Goal: Communication & Community: Share content

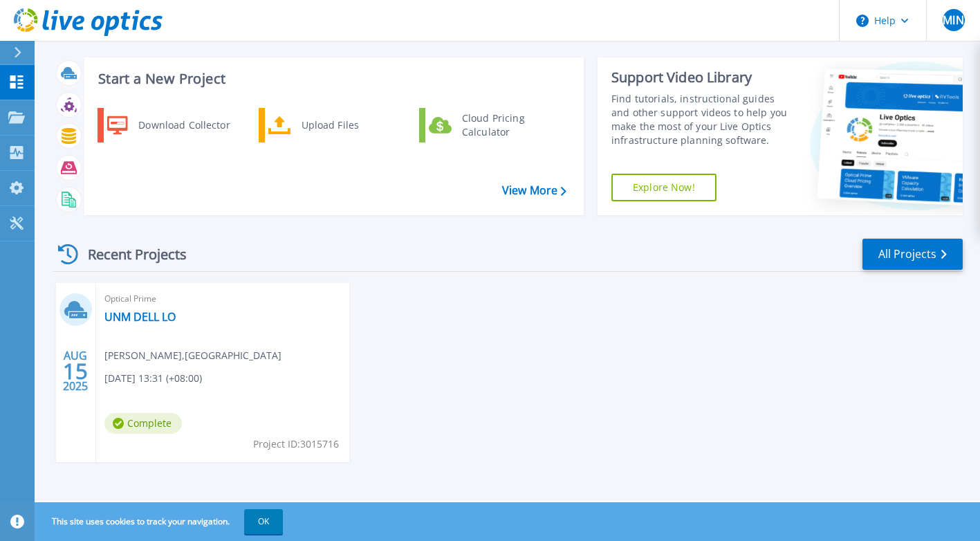
scroll to position [19, 0]
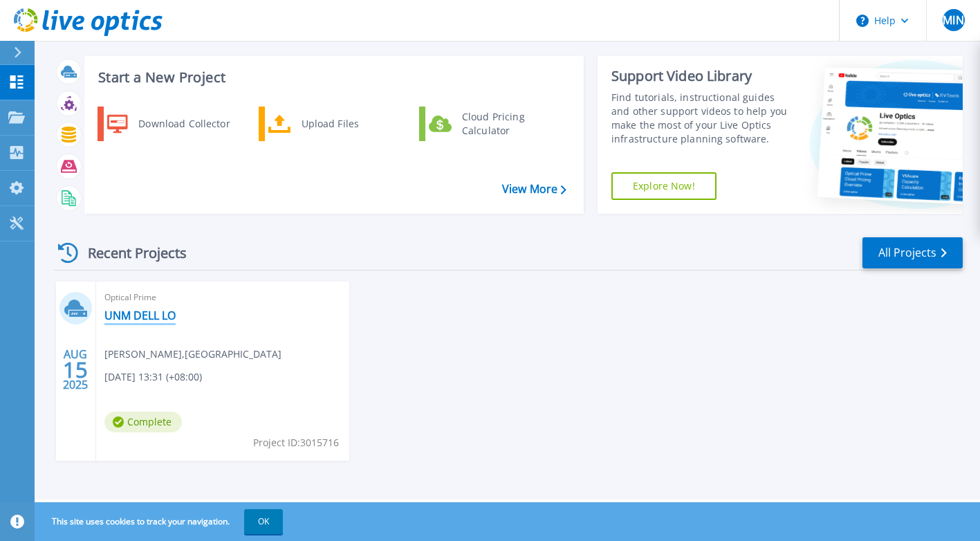
click at [165, 319] on link "UNM DELL LO" at bounding box center [139, 315] width 71 height 14
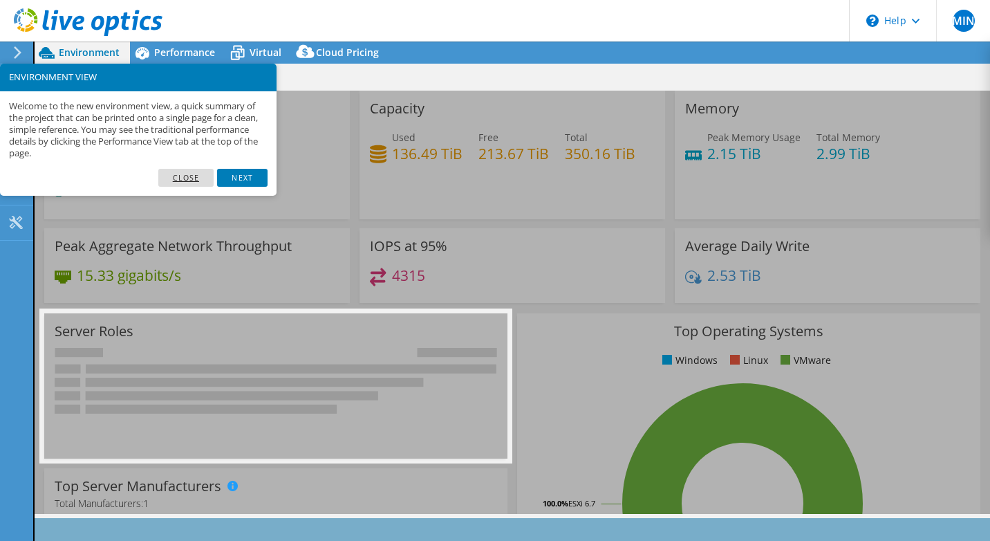
click at [201, 174] on link "Close" at bounding box center [186, 178] width 56 height 18
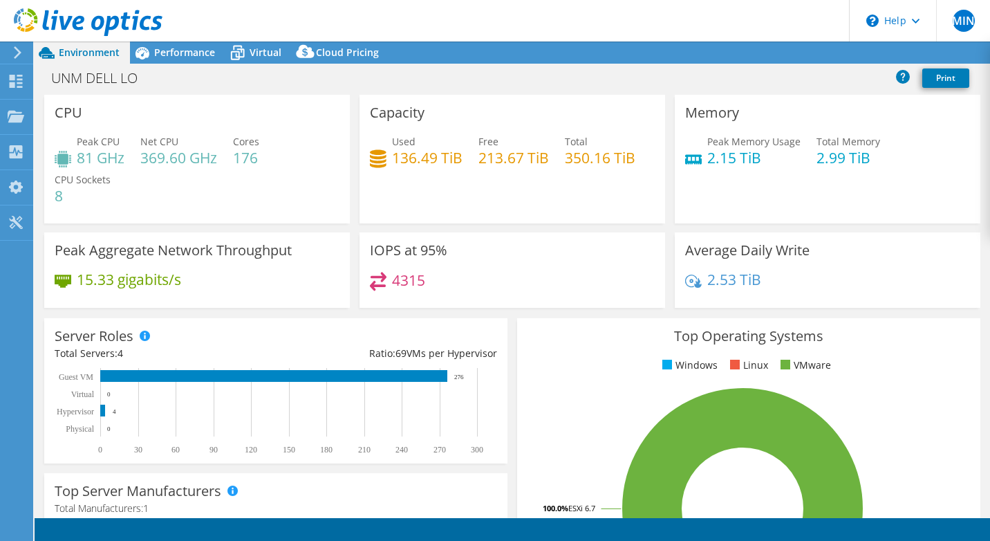
select select "USD"
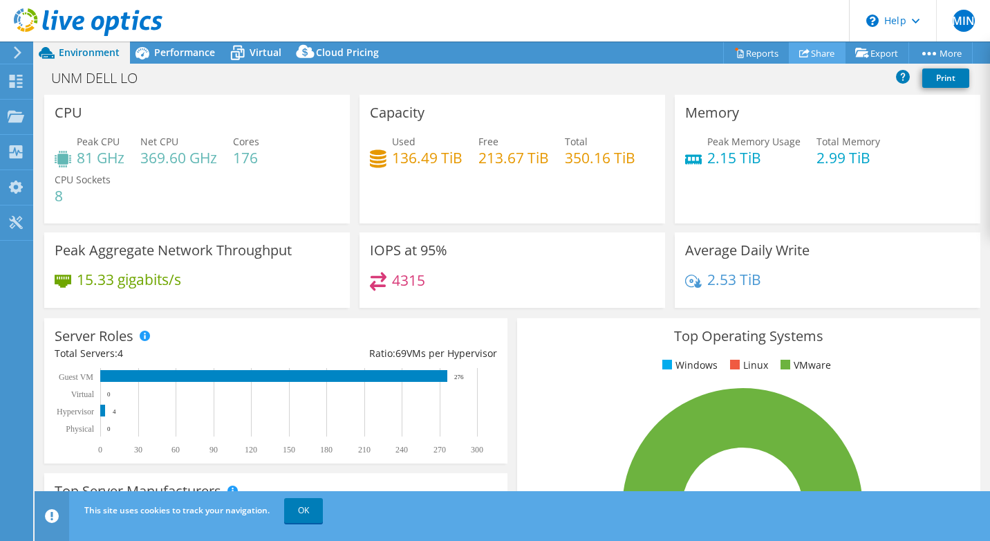
click at [812, 50] on link "Share" at bounding box center [817, 52] width 57 height 21
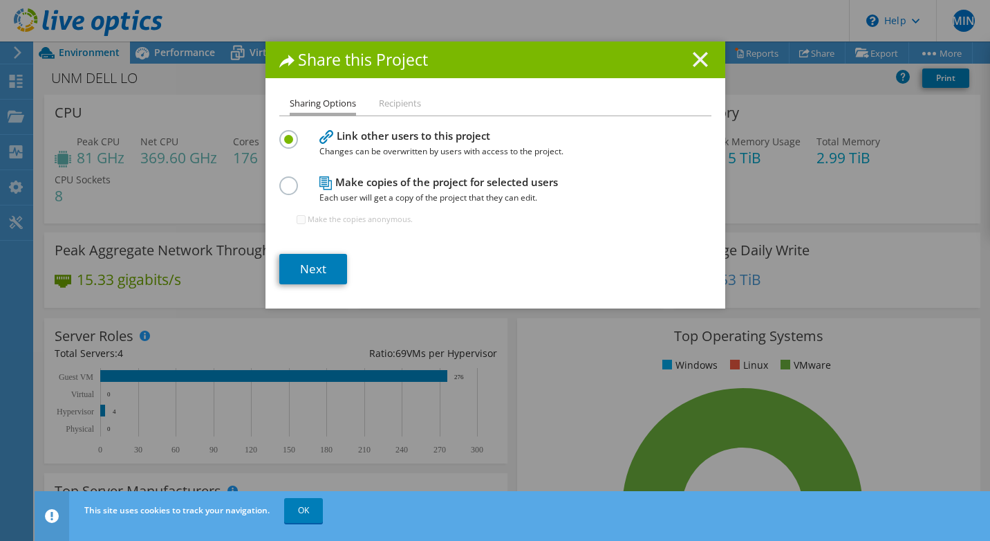
click at [694, 64] on line at bounding box center [701, 60] width 14 height 14
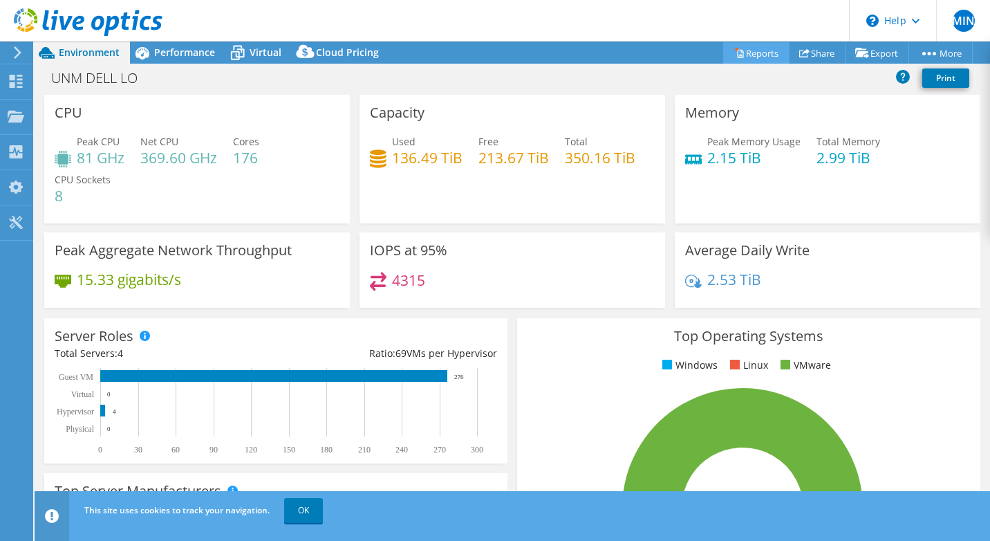
click at [743, 63] on link "Reports" at bounding box center [756, 52] width 66 height 21
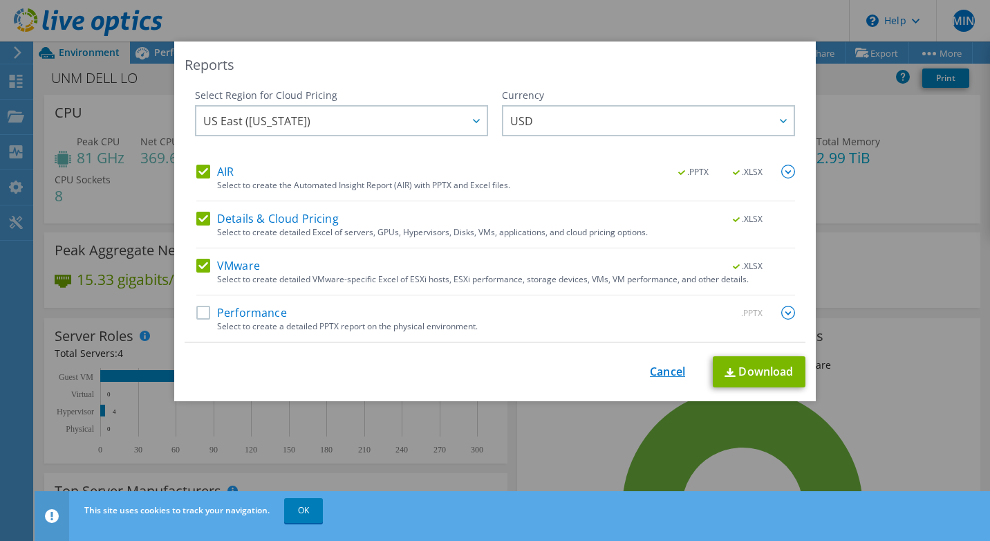
click at [667, 376] on link "Cancel" at bounding box center [667, 371] width 35 height 13
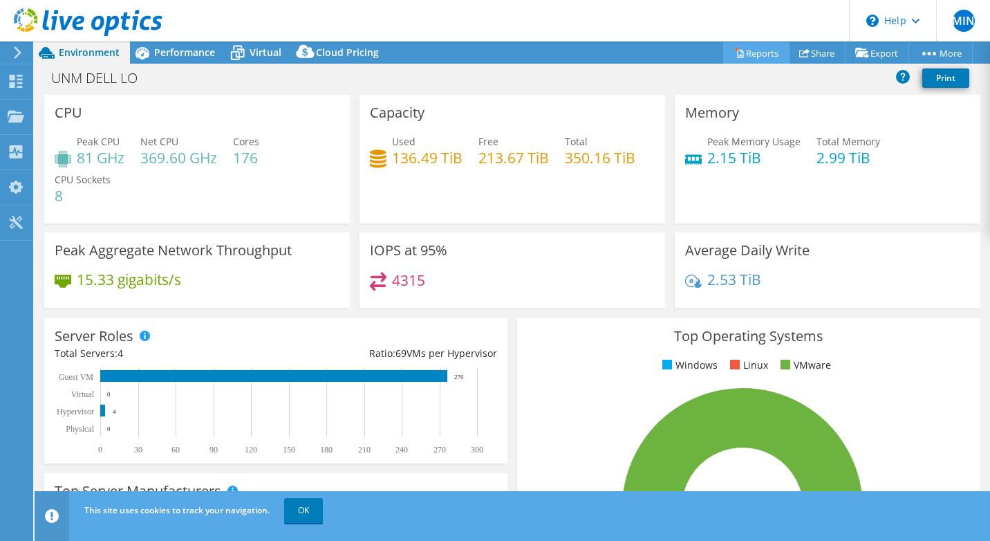
click at [763, 49] on link "Reports" at bounding box center [756, 52] width 66 height 21
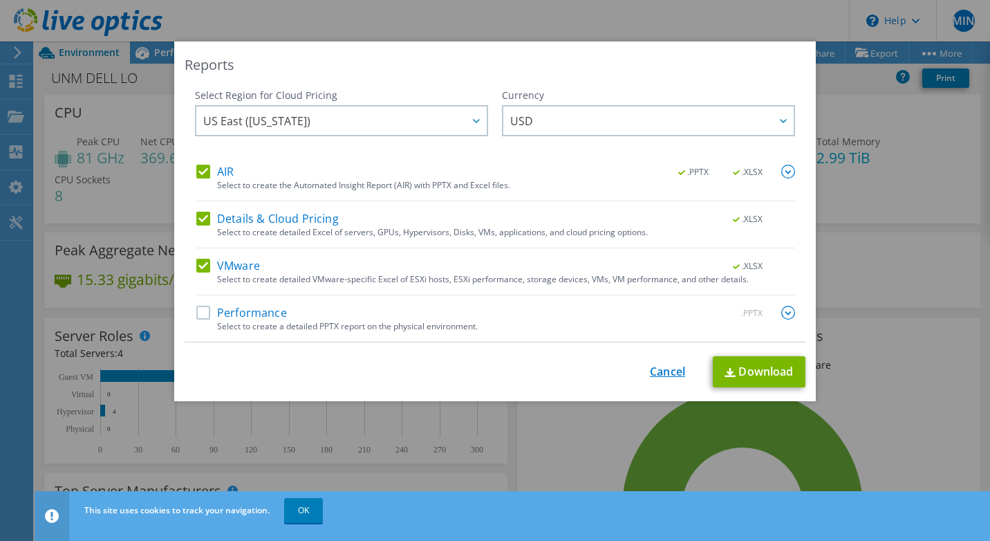
click at [669, 368] on link "Cancel" at bounding box center [667, 371] width 35 height 13
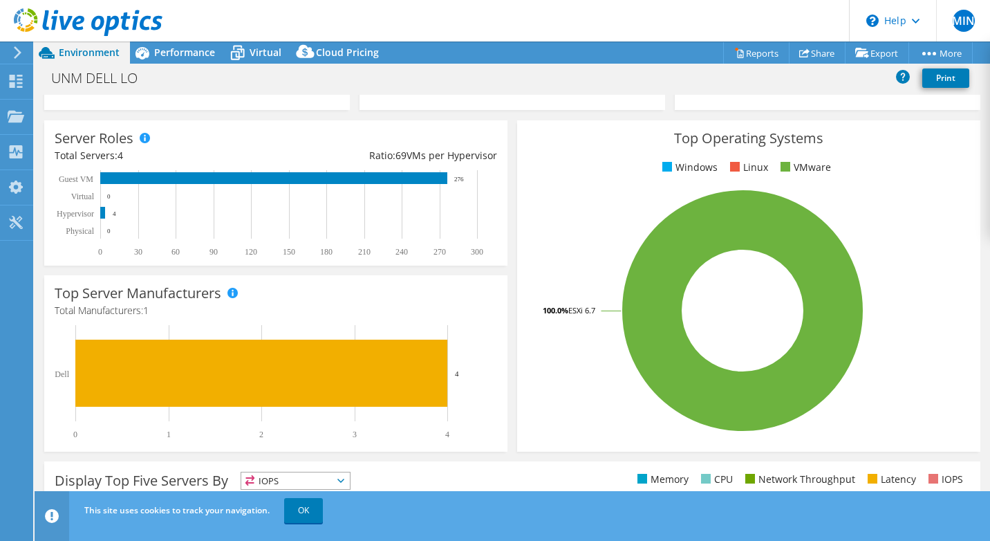
scroll to position [420, 0]
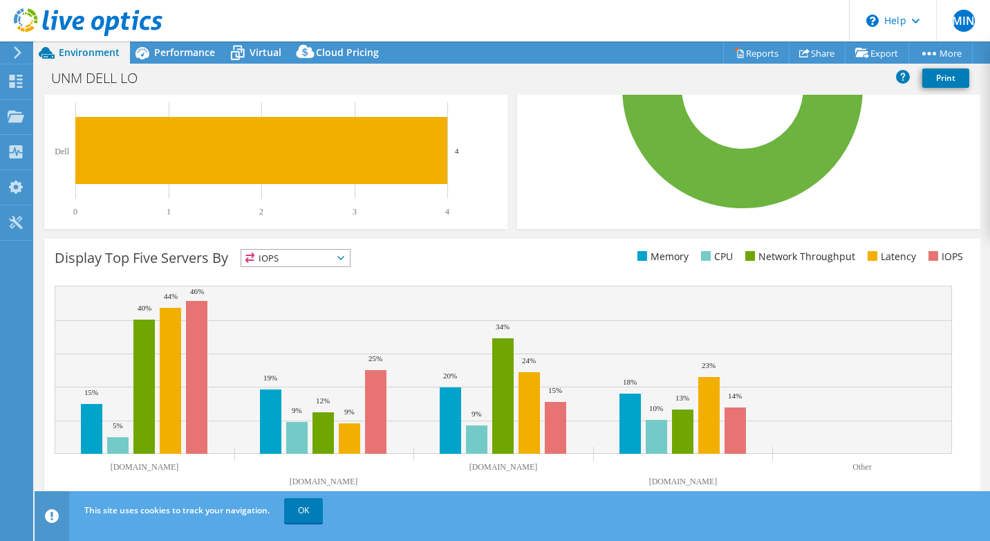
click at [335, 252] on span "IOPS" at bounding box center [295, 258] width 109 height 17
click at [411, 250] on div "Display Top Five Servers By IOPS IOPS" at bounding box center [284, 260] width 458 height 23
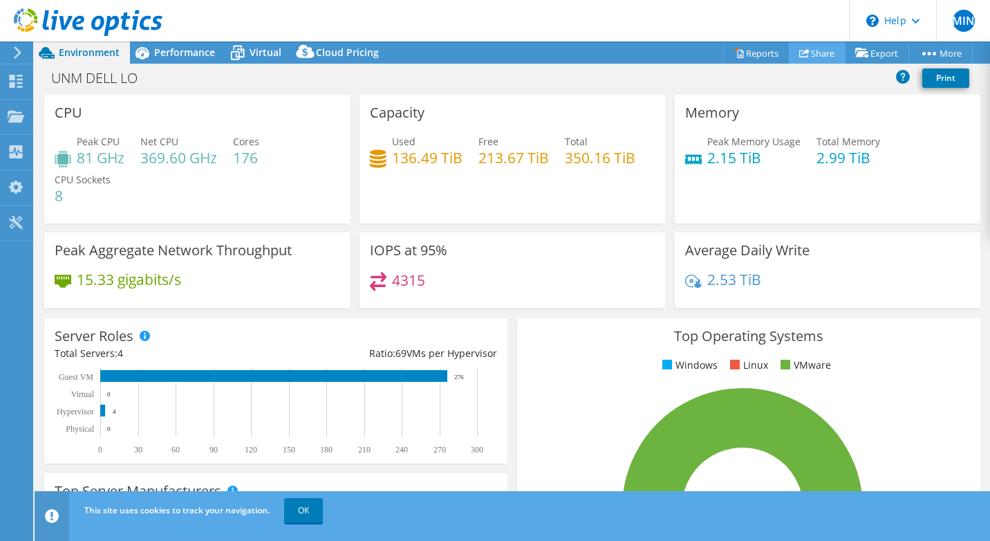
click at [810, 53] on link "Share" at bounding box center [817, 52] width 57 height 21
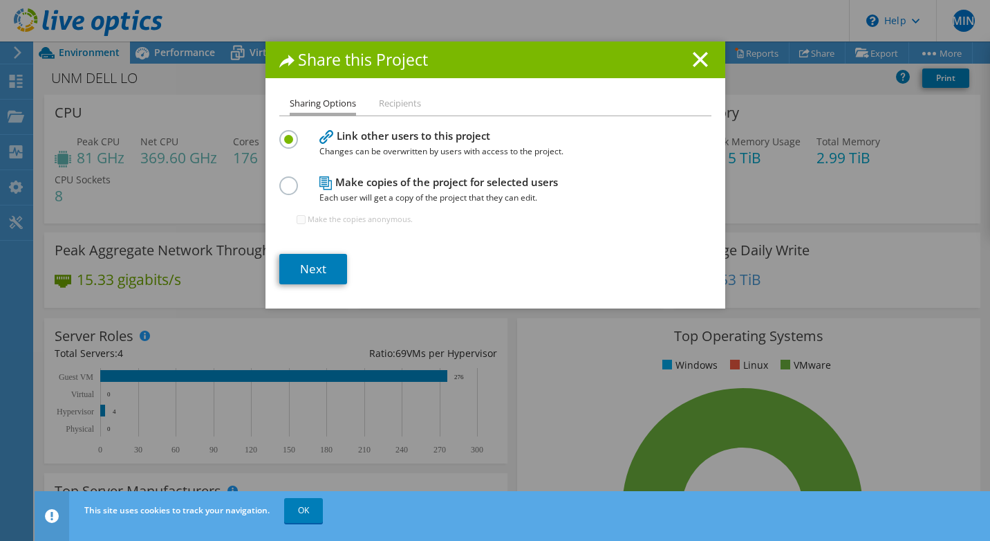
click at [393, 108] on li "Recipients" at bounding box center [400, 103] width 42 height 17
click at [358, 100] on ul "Sharing Options Recipients" at bounding box center [495, 105] width 432 height 20
click at [323, 144] on icon at bounding box center [326, 137] width 14 height 14
click at [398, 106] on li "Recipients" at bounding box center [400, 103] width 42 height 17
click at [712, 50] on div "Share this Project" at bounding box center [496, 59] width 460 height 37
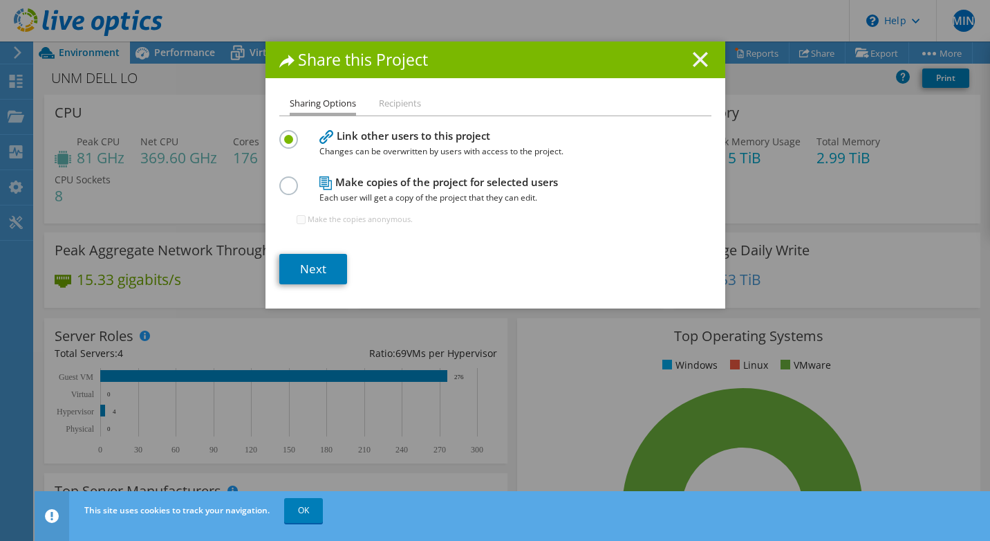
click at [697, 54] on icon at bounding box center [700, 59] width 15 height 15
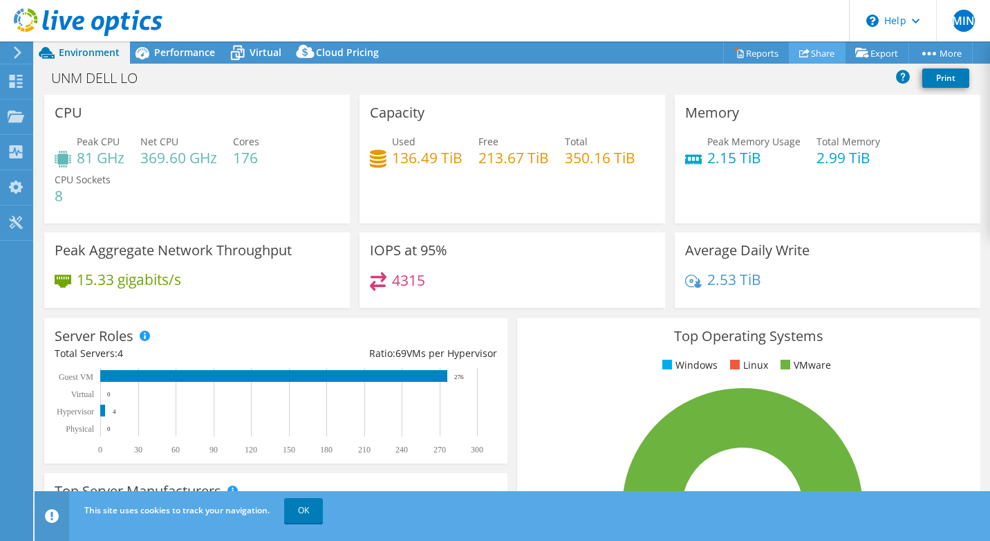
click at [825, 48] on link "Share" at bounding box center [817, 52] width 57 height 21
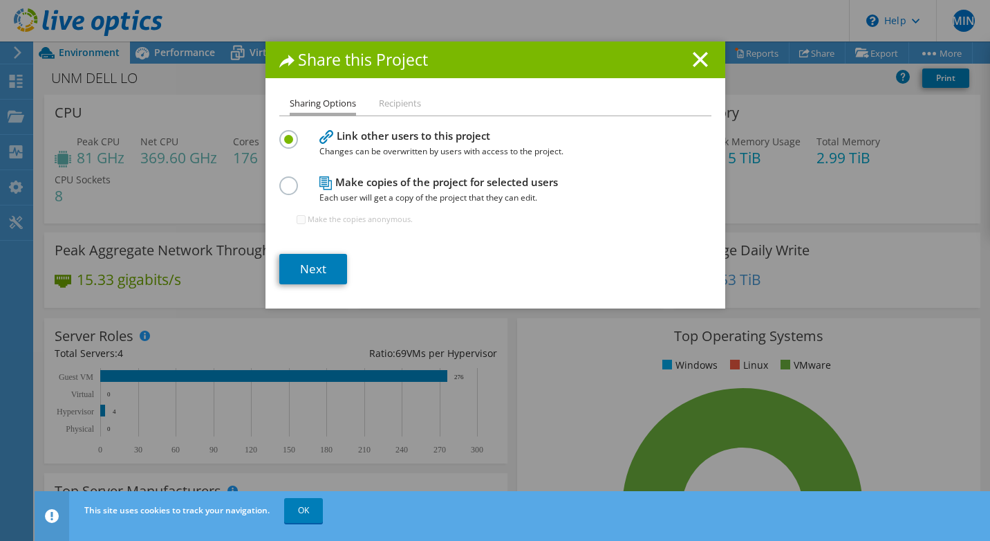
click at [393, 101] on li "Recipients" at bounding box center [400, 103] width 42 height 17
click at [335, 106] on li "Sharing Options" at bounding box center [323, 105] width 66 height 20
click at [409, 106] on li "Recipients" at bounding box center [400, 103] width 42 height 17
click at [332, 156] on span "Changes can be overwritten by users with access to the project." at bounding box center [492, 151] width 346 height 15
click at [302, 182] on div "Make copies of the project for selected users Each user will get a copy of the …" at bounding box center [495, 206] width 432 height 67
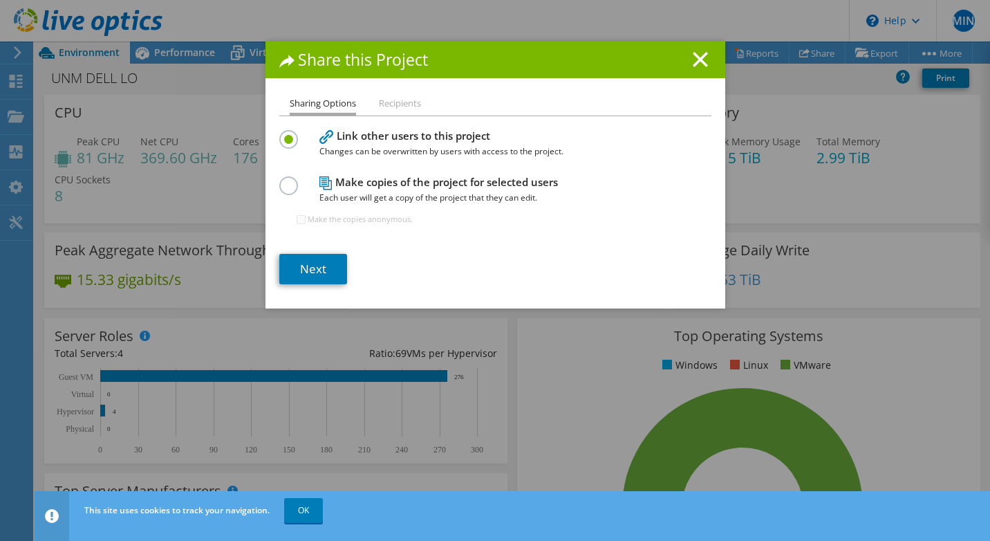
click at [284, 176] on label at bounding box center [291, 177] width 24 height 3
click at [0, 0] on input "radio" at bounding box center [0, 0] width 0 height 0
click at [281, 133] on label at bounding box center [291, 131] width 24 height 3
click at [0, 0] on input "radio" at bounding box center [0, 0] width 0 height 0
click at [308, 277] on link "Next" at bounding box center [313, 269] width 68 height 30
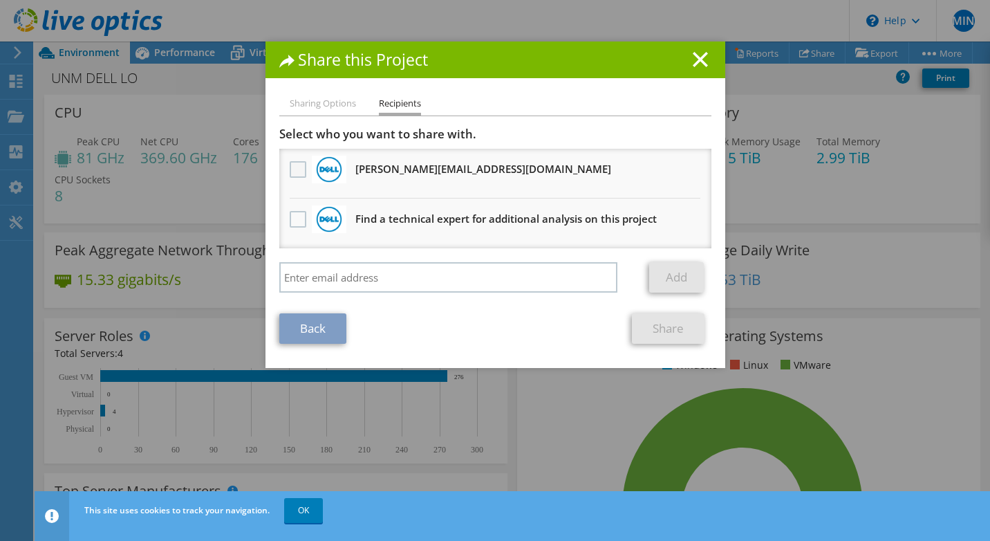
click at [290, 169] on label at bounding box center [300, 169] width 20 height 17
click at [0, 0] on input "checkbox" at bounding box center [0, 0] width 0 height 0
click at [668, 319] on link "Share" at bounding box center [668, 328] width 73 height 30
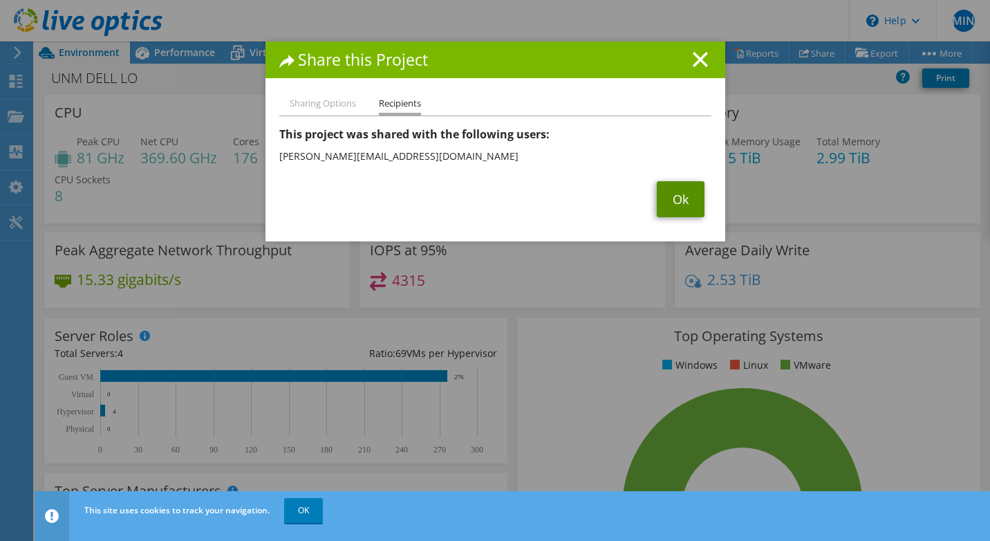
click at [662, 204] on link "Ok" at bounding box center [681, 199] width 48 height 36
